Goal: Navigation & Orientation: Find specific page/section

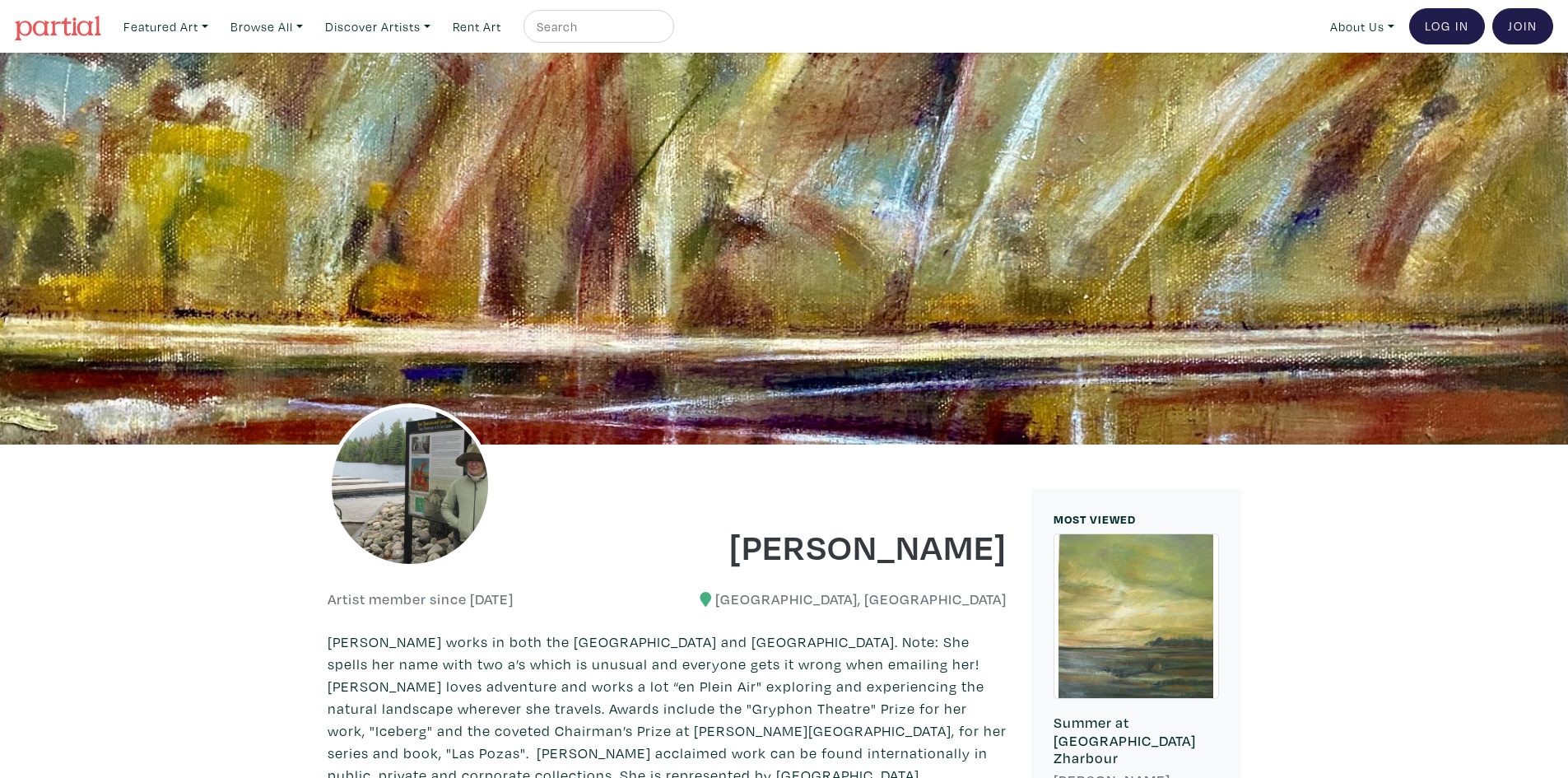
click at [415, 501] on img at bounding box center [409, 485] width 165 height 165
click at [207, 25] on link "Featured Art" at bounding box center [165, 27] width 99 height 33
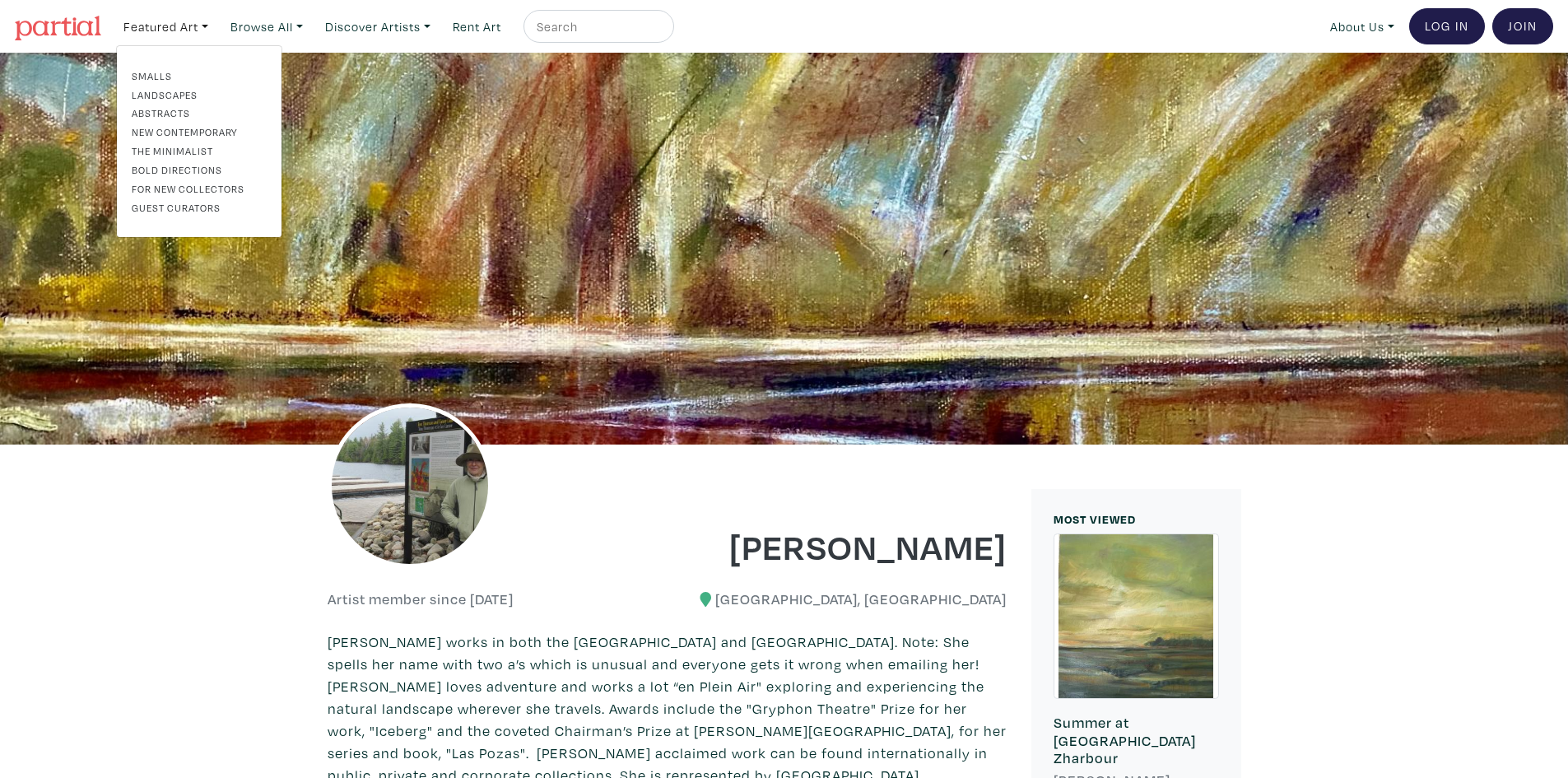
click at [162, 90] on link "Landscapes" at bounding box center [199, 95] width 135 height 15
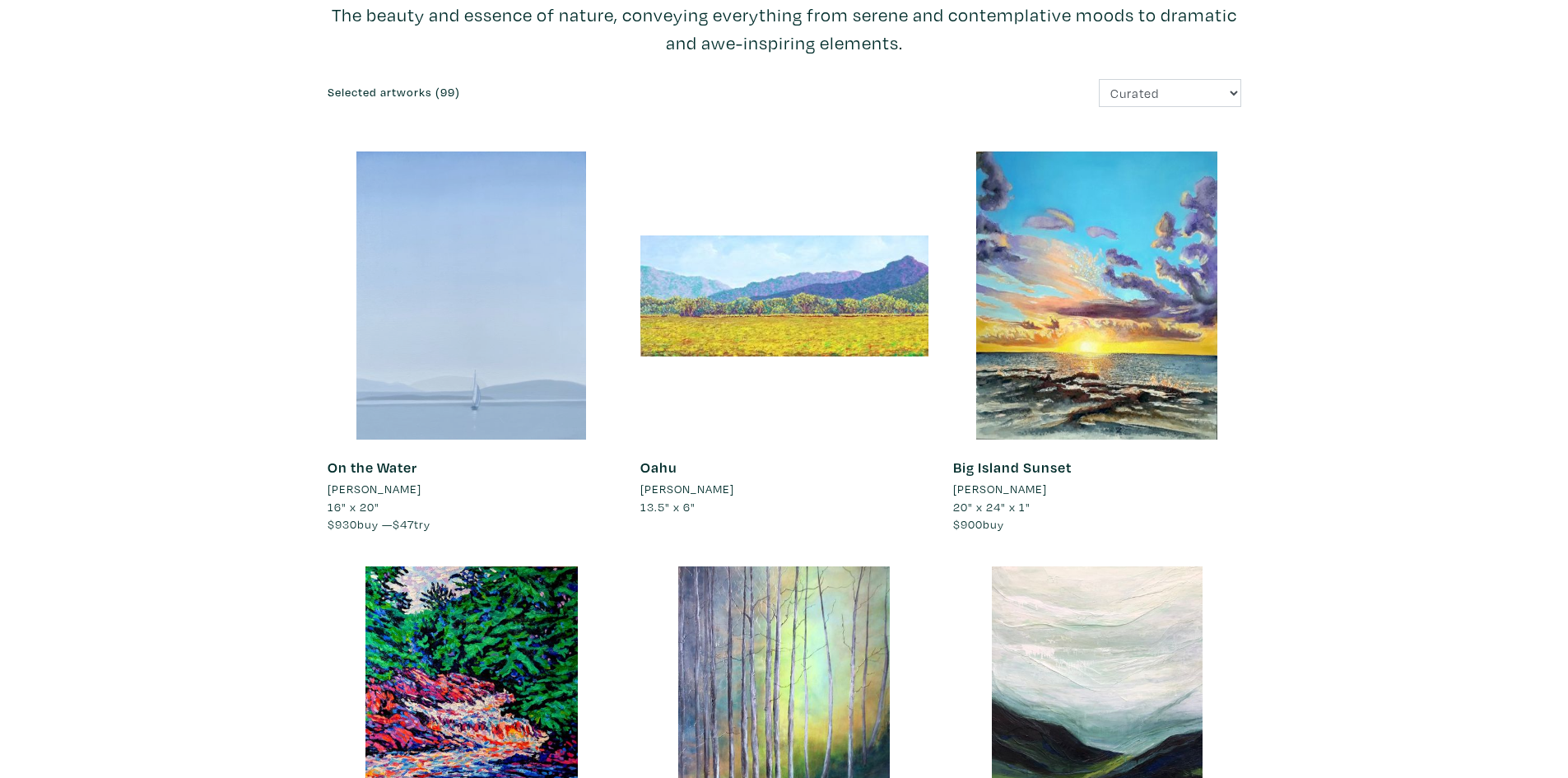
scroll to position [165, 0]
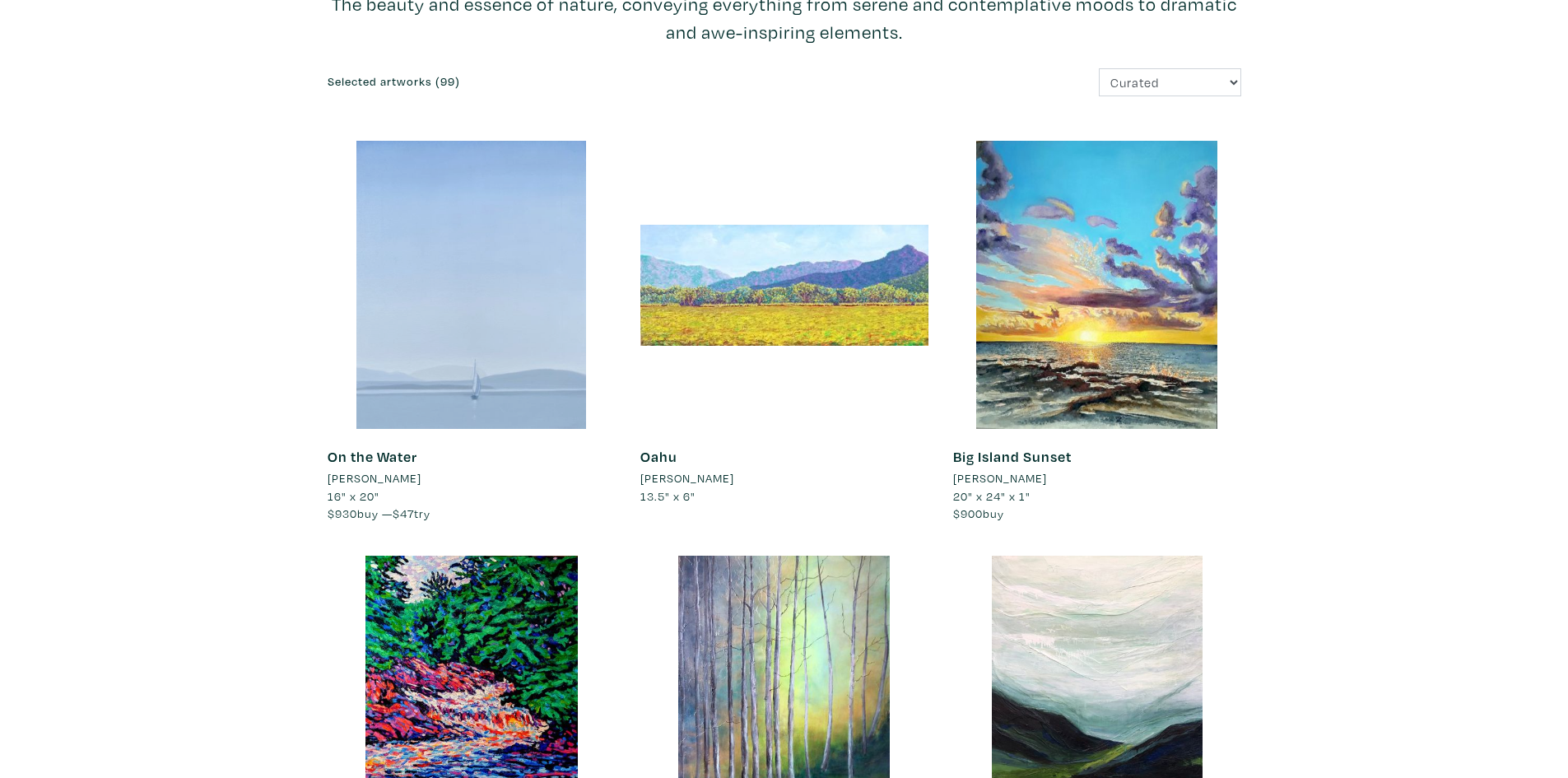
click at [503, 330] on div at bounding box center [471, 284] width 288 height 288
